Goal: Entertainment & Leisure: Consume media (video, audio)

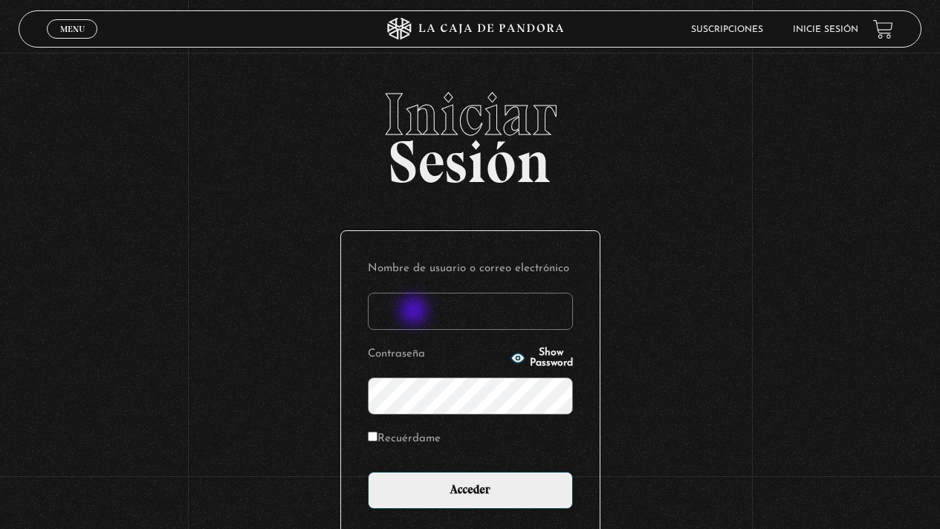
click at [416, 312] on input "Nombre de usuario o correo electrónico" at bounding box center [470, 311] width 205 height 37
click at [368, 472] on input "Acceder" at bounding box center [470, 490] width 205 height 37
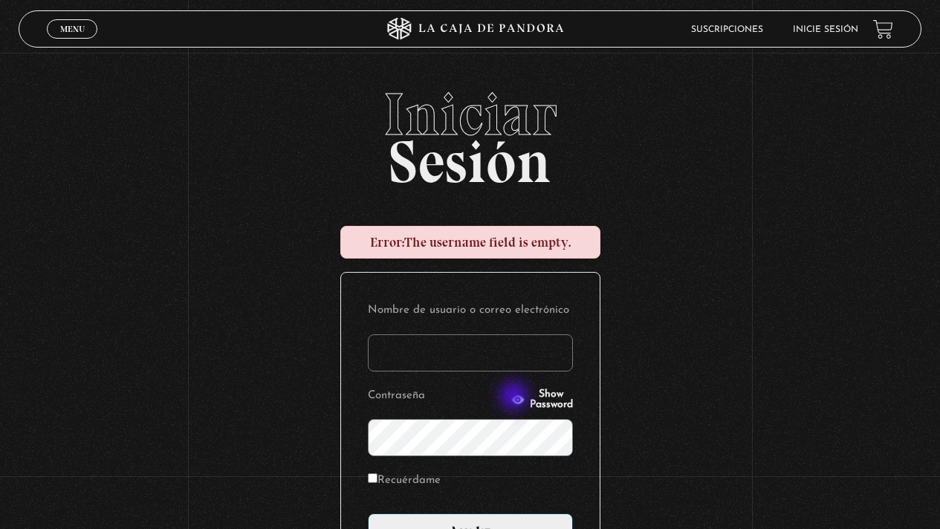
type input "geldali@gmail.com"
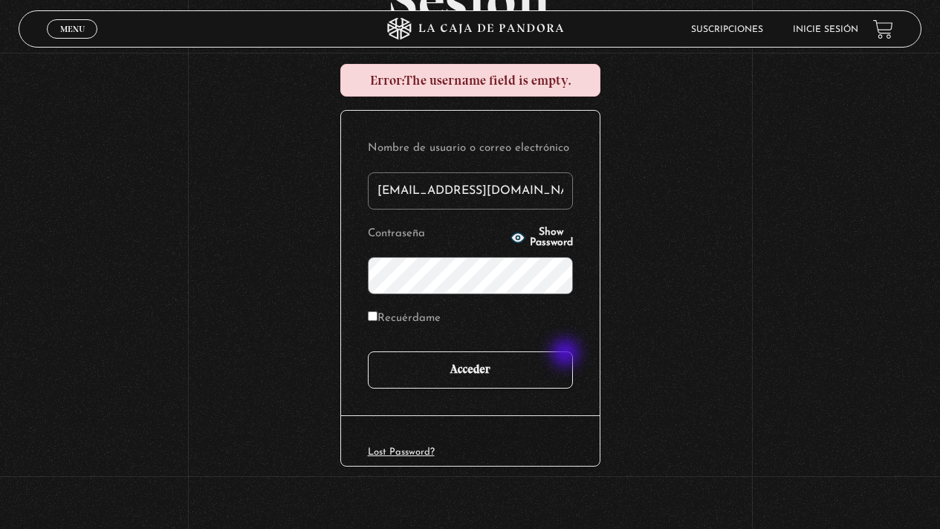
scroll to position [173, 0]
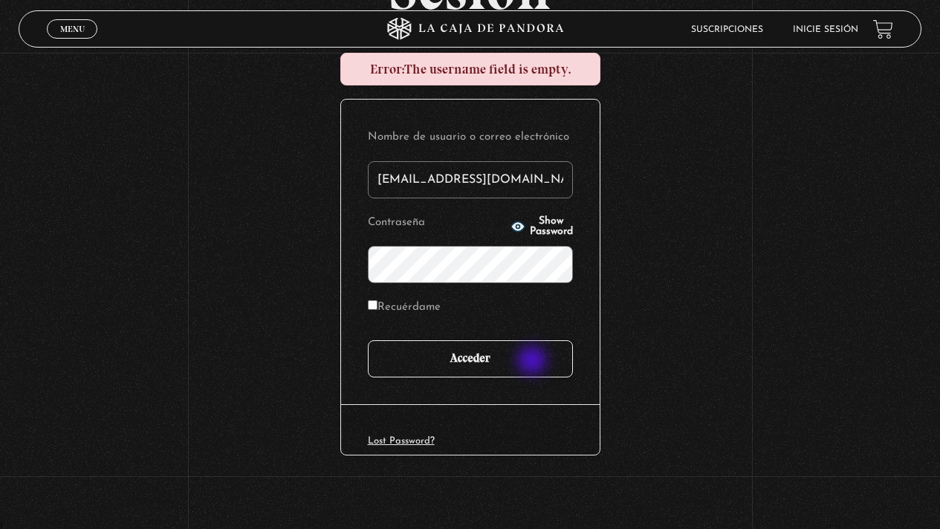
click at [533, 362] on input "Acceder" at bounding box center [470, 358] width 205 height 37
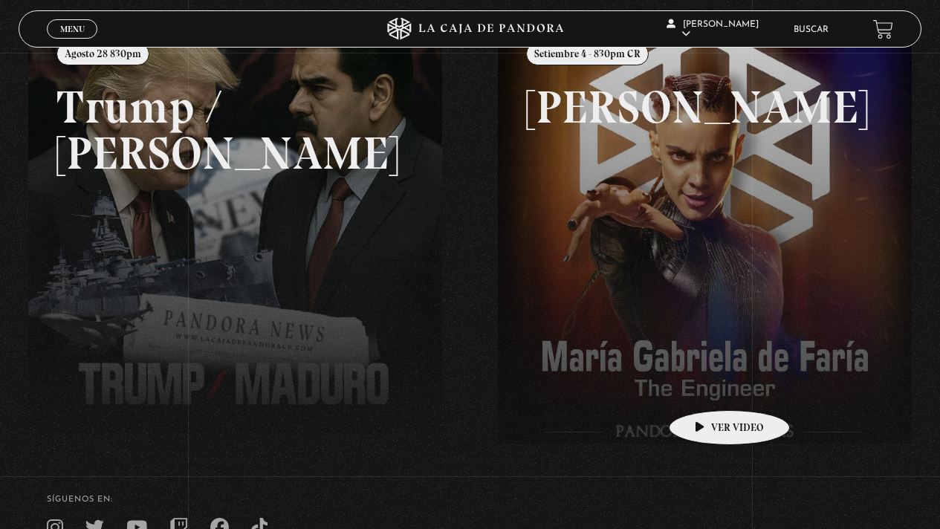
scroll to position [62, 0]
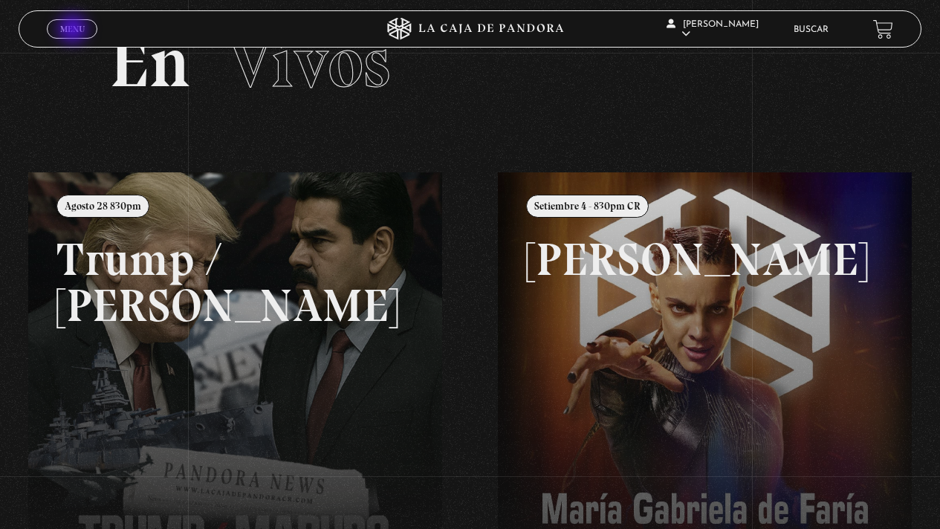
click at [74, 30] on span "Menu" at bounding box center [72, 29] width 25 height 9
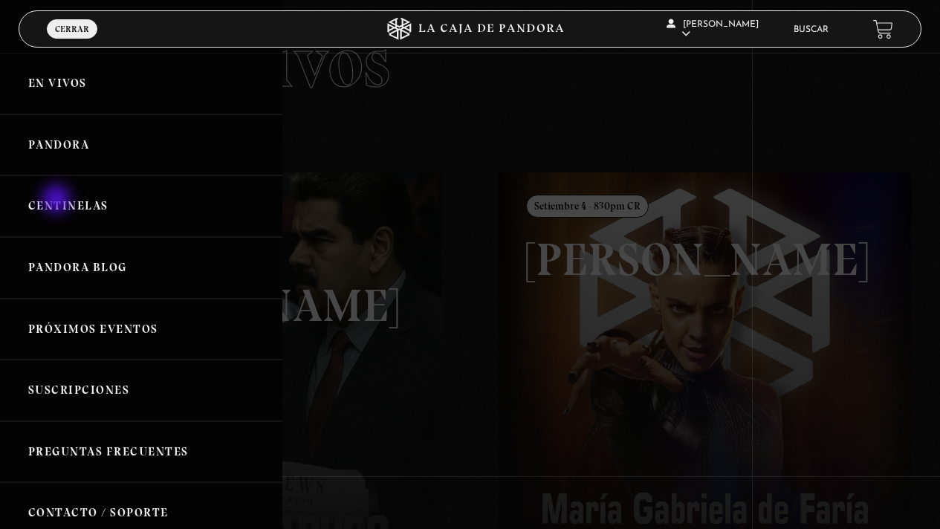
click at [58, 201] on link "Centinelas" at bounding box center [141, 206] width 282 height 62
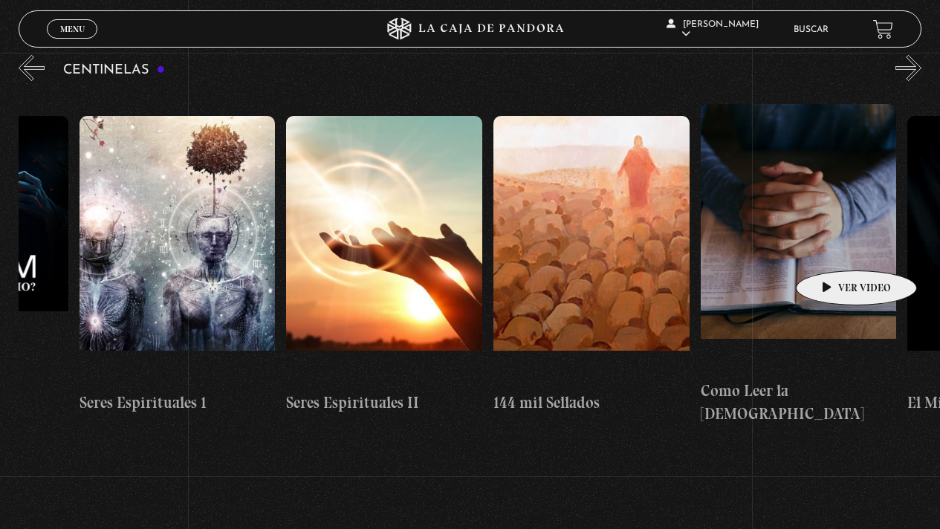
scroll to position [0, 19395]
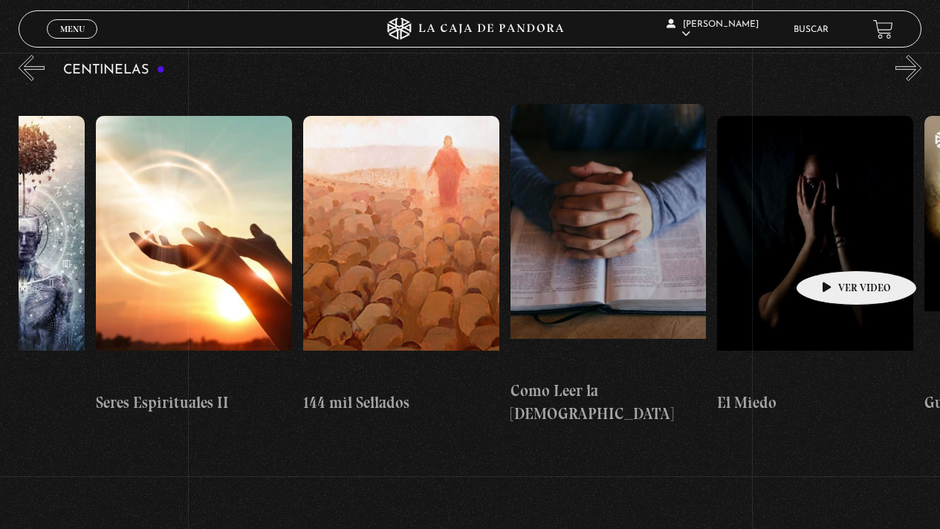
click at [833, 248] on figure at bounding box center [815, 250] width 196 height 268
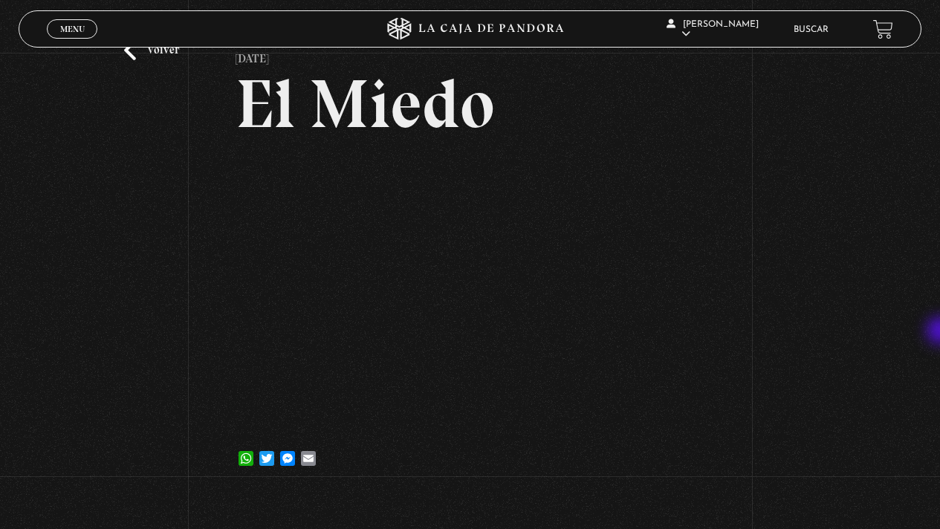
scroll to position [77, 0]
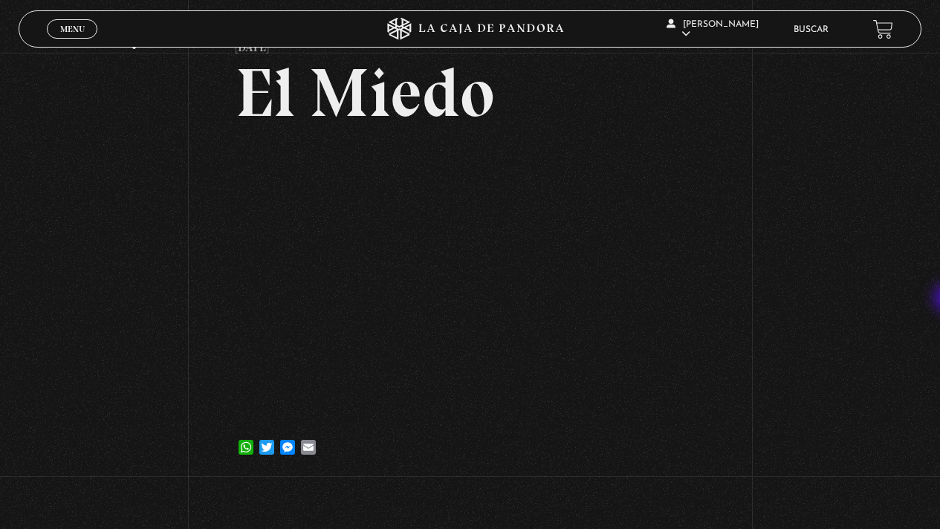
click at [940, 283] on html "ingresar al sitio Ver Video Más Información Solicitar Por favor coloque su disp…" at bounding box center [470, 316] width 940 height 786
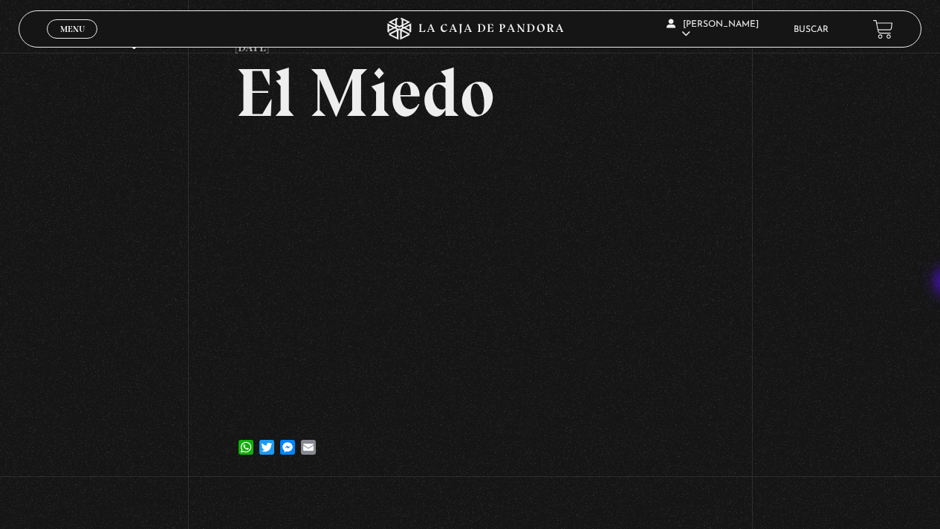
click at [940, 283] on html "ingresar al sitio Ver Video Más Información Solicitar Por favor coloque su disp…" at bounding box center [470, 316] width 940 height 786
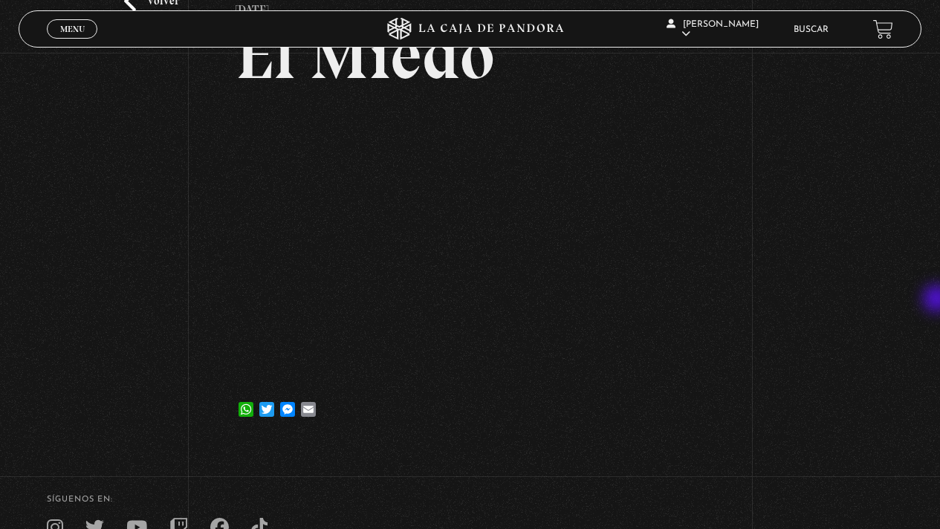
drag, startPoint x: 951, startPoint y: 283, endPoint x: 936, endPoint y: 311, distance: 31.3
click at [936, 309] on html "ingresar al sitio Ver Video Más Información Solicitar Por favor coloque su disp…" at bounding box center [470, 279] width 940 height 786
click at [937, 314] on div "Volver [DATE] [GEOGRAPHIC_DATA] WhatsApp Twitter Messenger Email" at bounding box center [470, 190] width 940 height 505
click at [939, 323] on div "Volver [DATE] [GEOGRAPHIC_DATA] WhatsApp Twitter Messenger Email" at bounding box center [470, 190] width 940 height 505
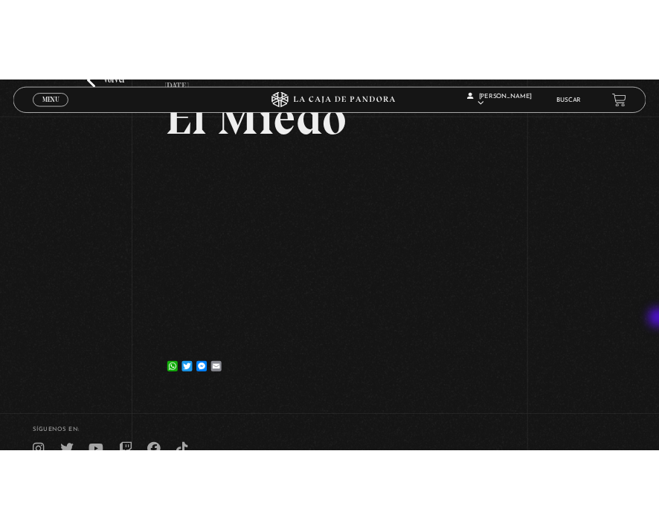
scroll to position [117, 0]
